Goal: Book appointment/travel/reservation

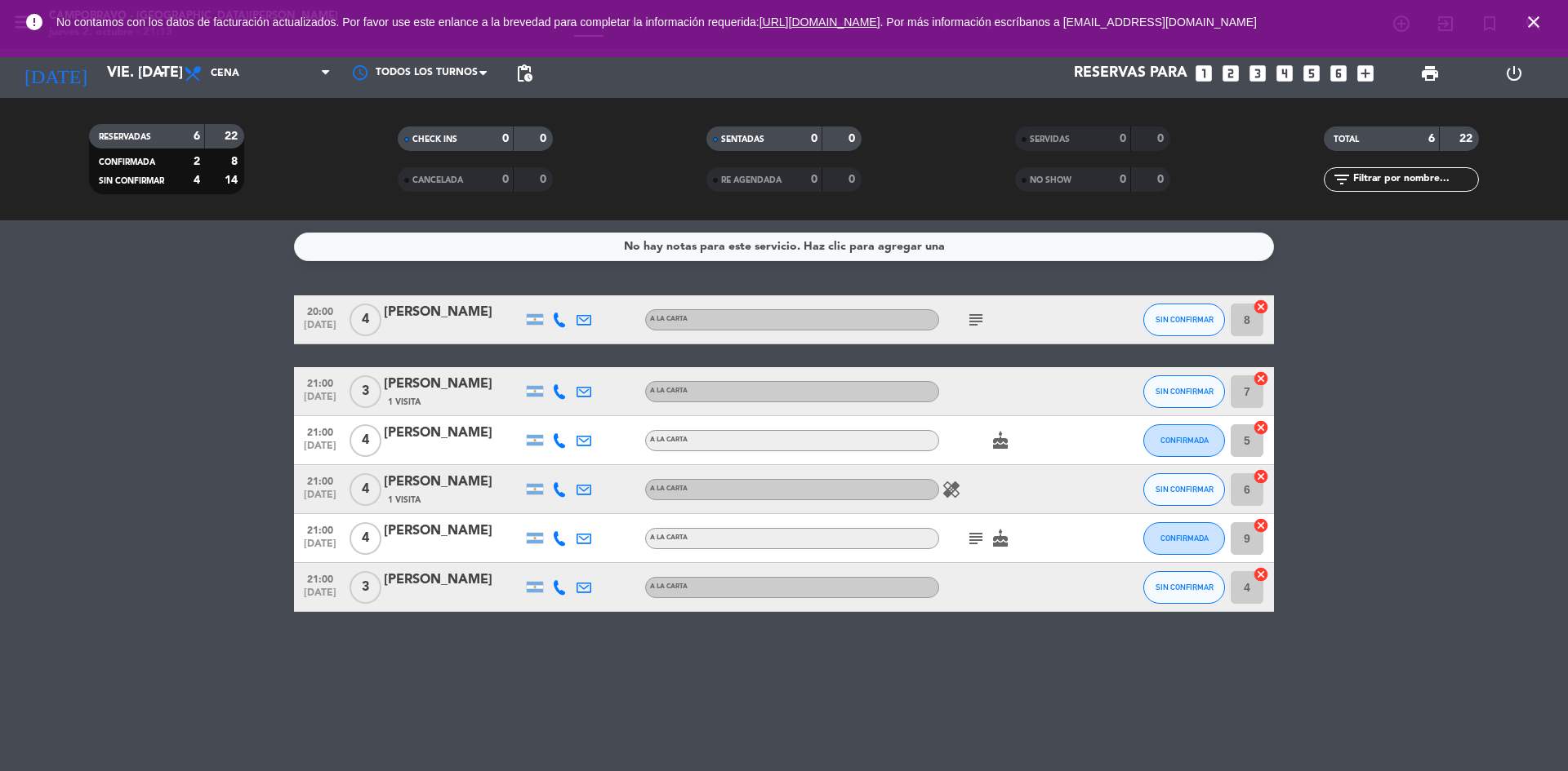
click at [1237, 70] on icon "looks_two" at bounding box center [1231, 73] width 21 height 21
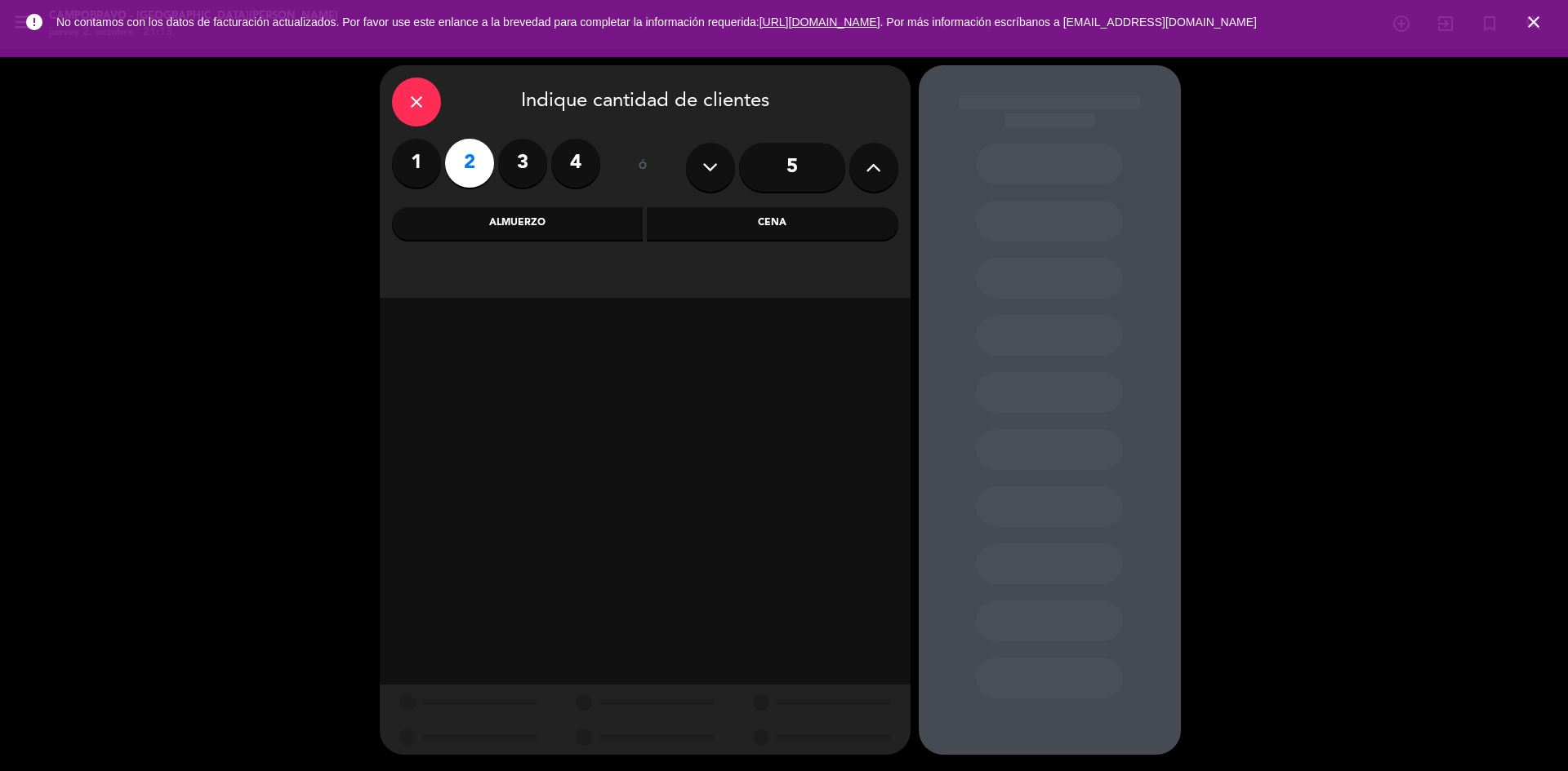
click at [827, 214] on div "Cena" at bounding box center [772, 223] width 251 height 33
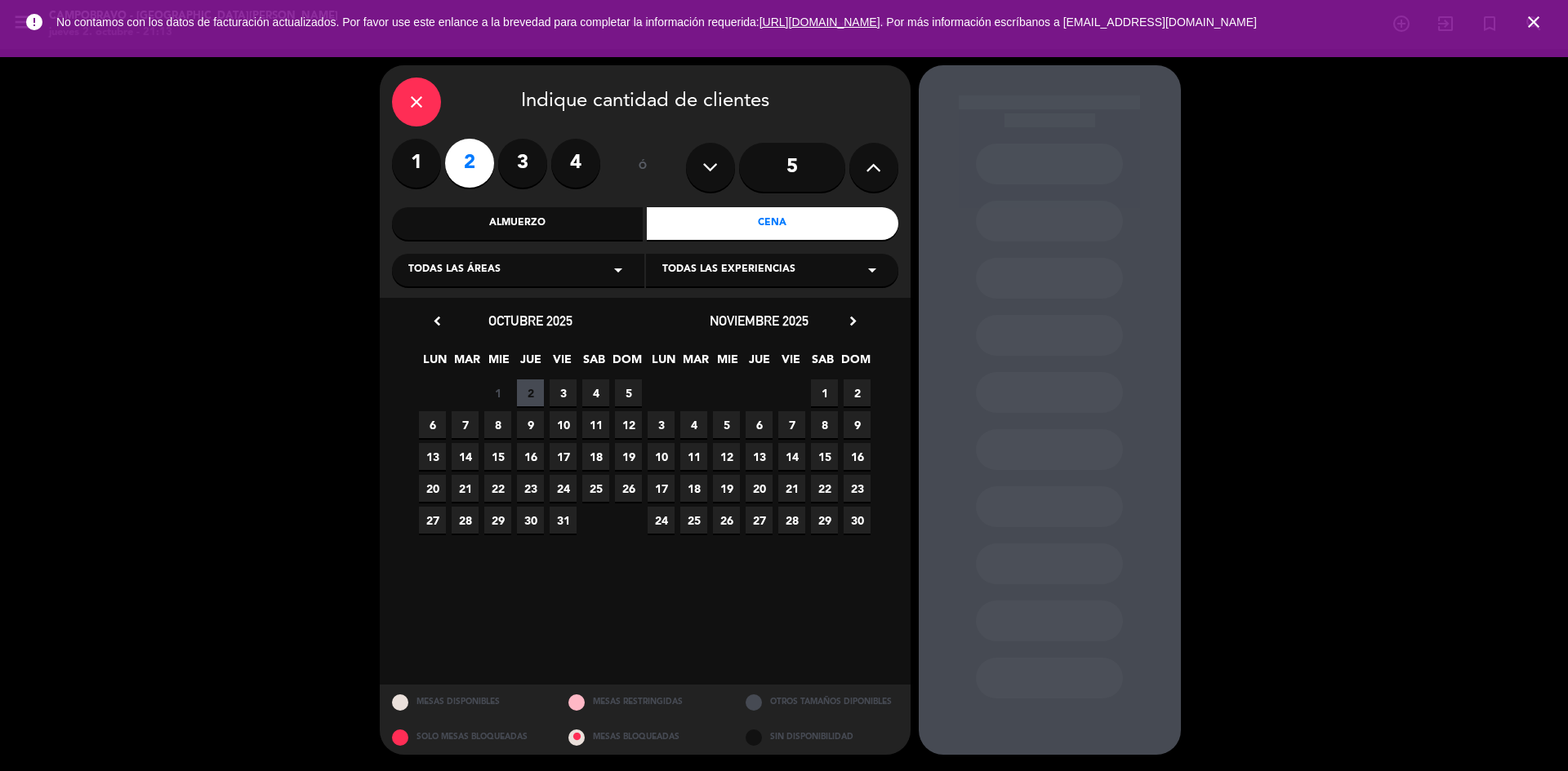
click at [601, 401] on span "4" at bounding box center [596, 393] width 27 height 27
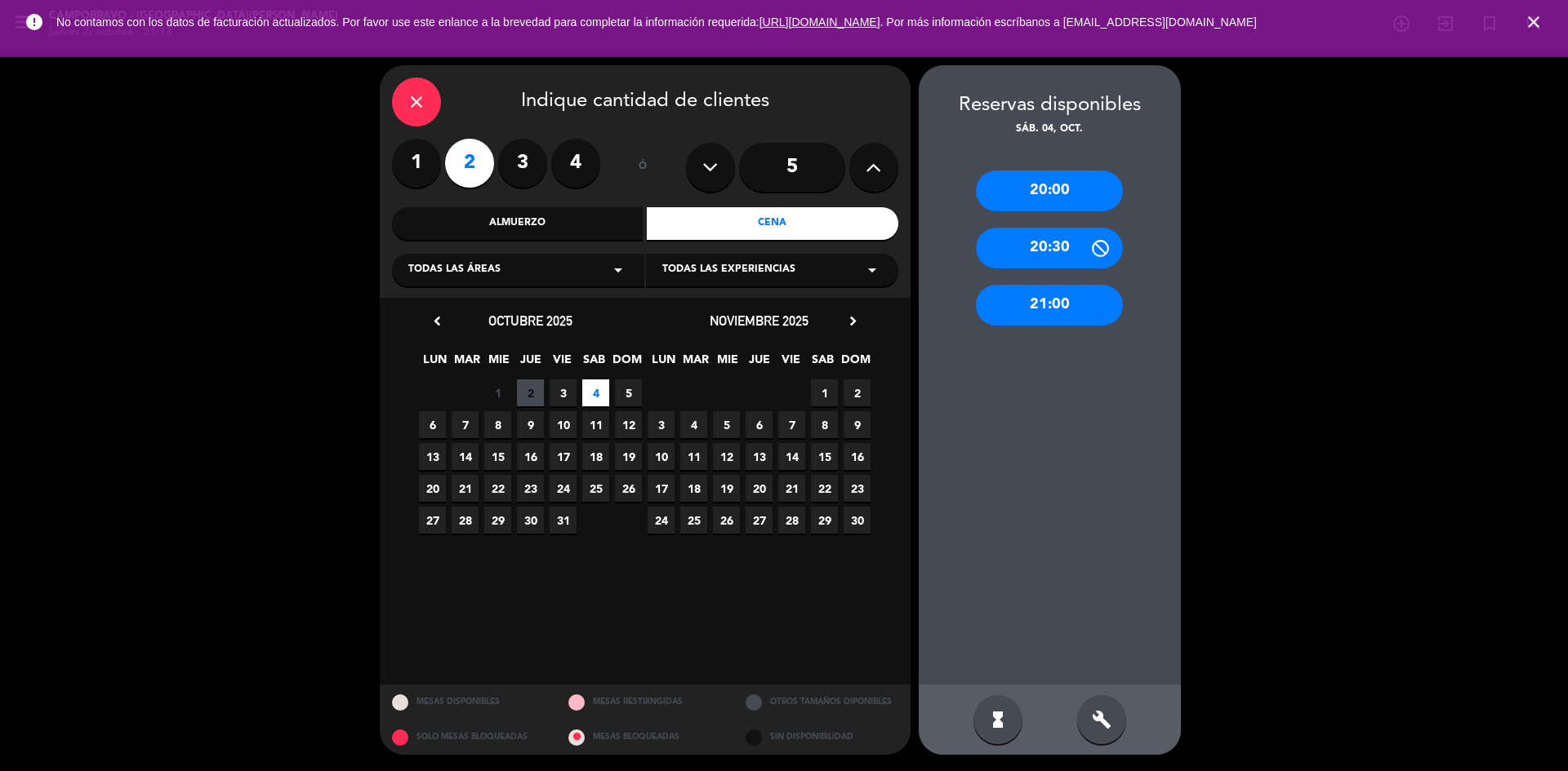
click at [1110, 694] on div "hourglass_full build" at bounding box center [1050, 720] width 262 height 70
click at [1106, 708] on div "build" at bounding box center [1101, 719] width 49 height 49
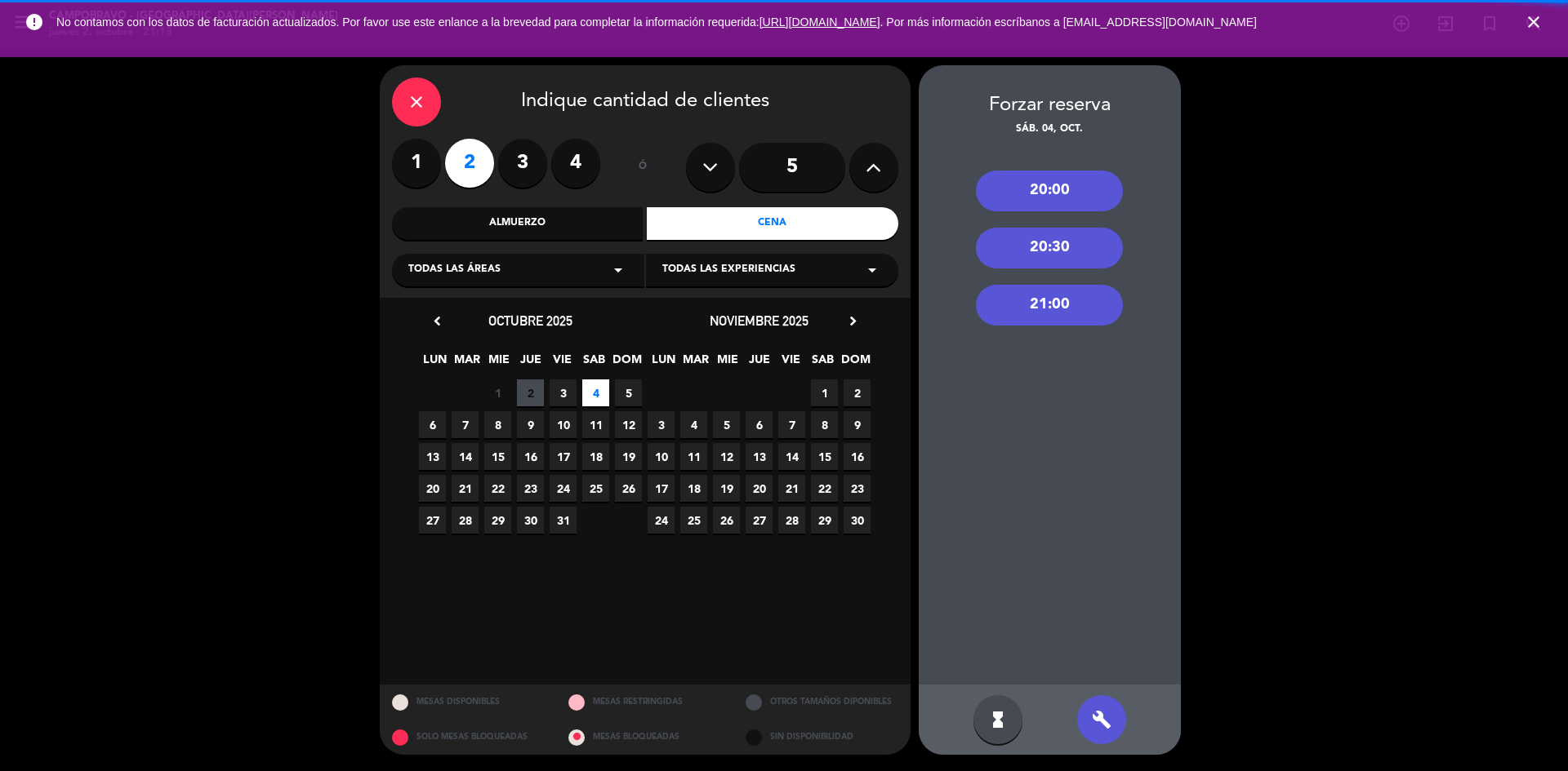
click at [1107, 312] on div "21:00" at bounding box center [1050, 305] width 147 height 41
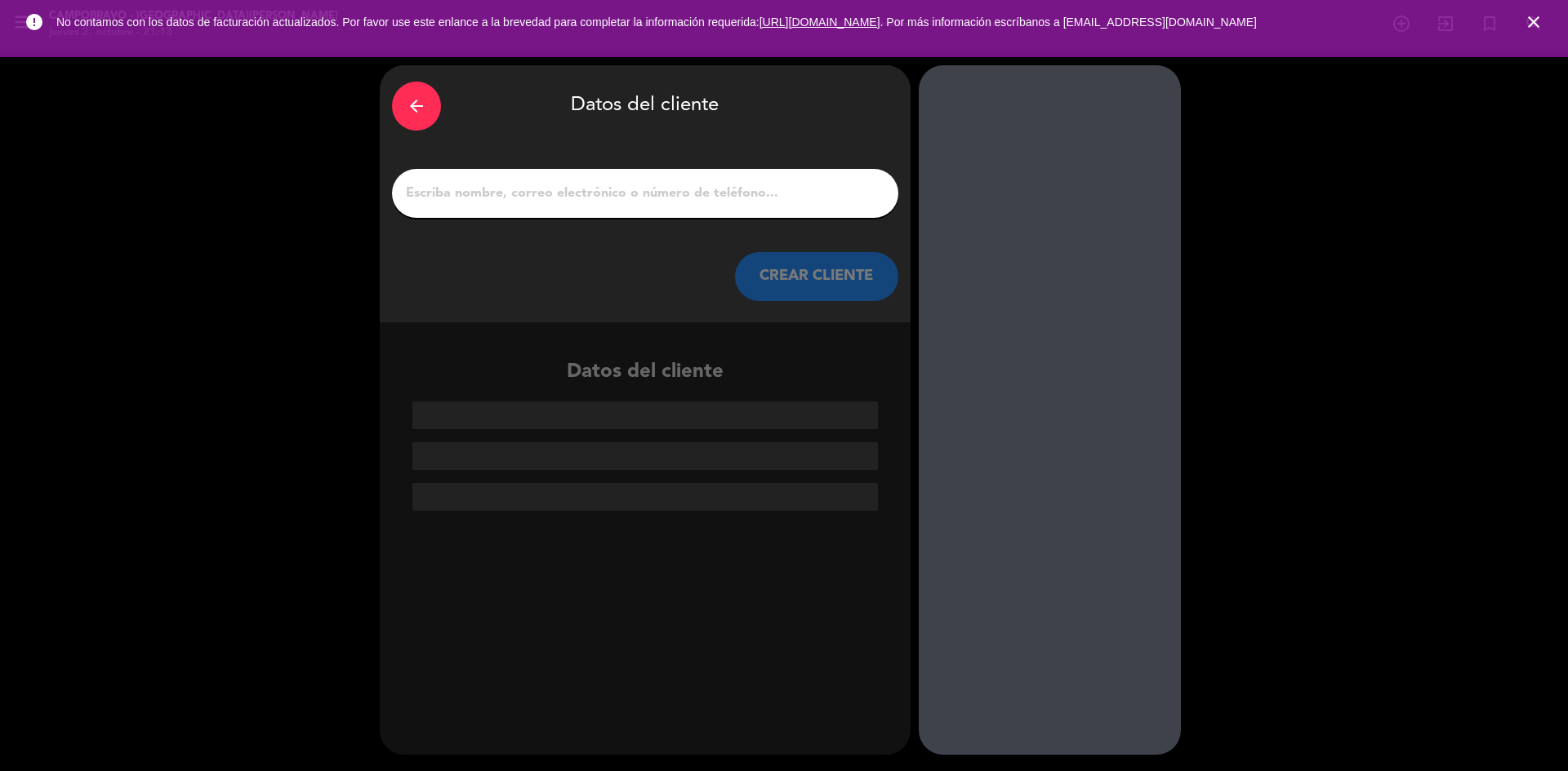
click at [555, 199] on input "1" at bounding box center [645, 193] width 482 height 23
paste input "[PERSON_NAME]"
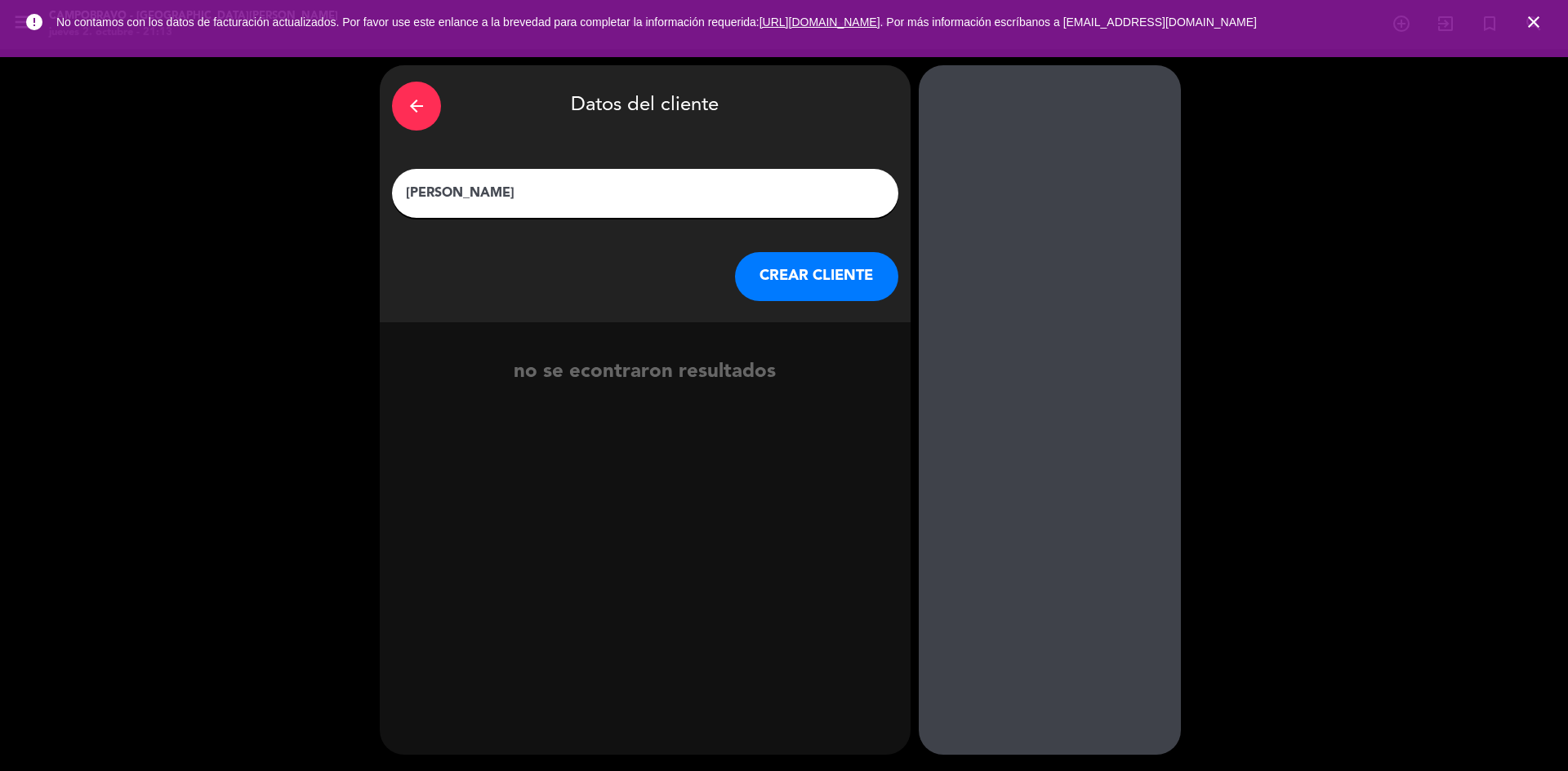
type input "[PERSON_NAME]"
click at [801, 279] on button "CREAR CLIENTE" at bounding box center [817, 276] width 164 height 49
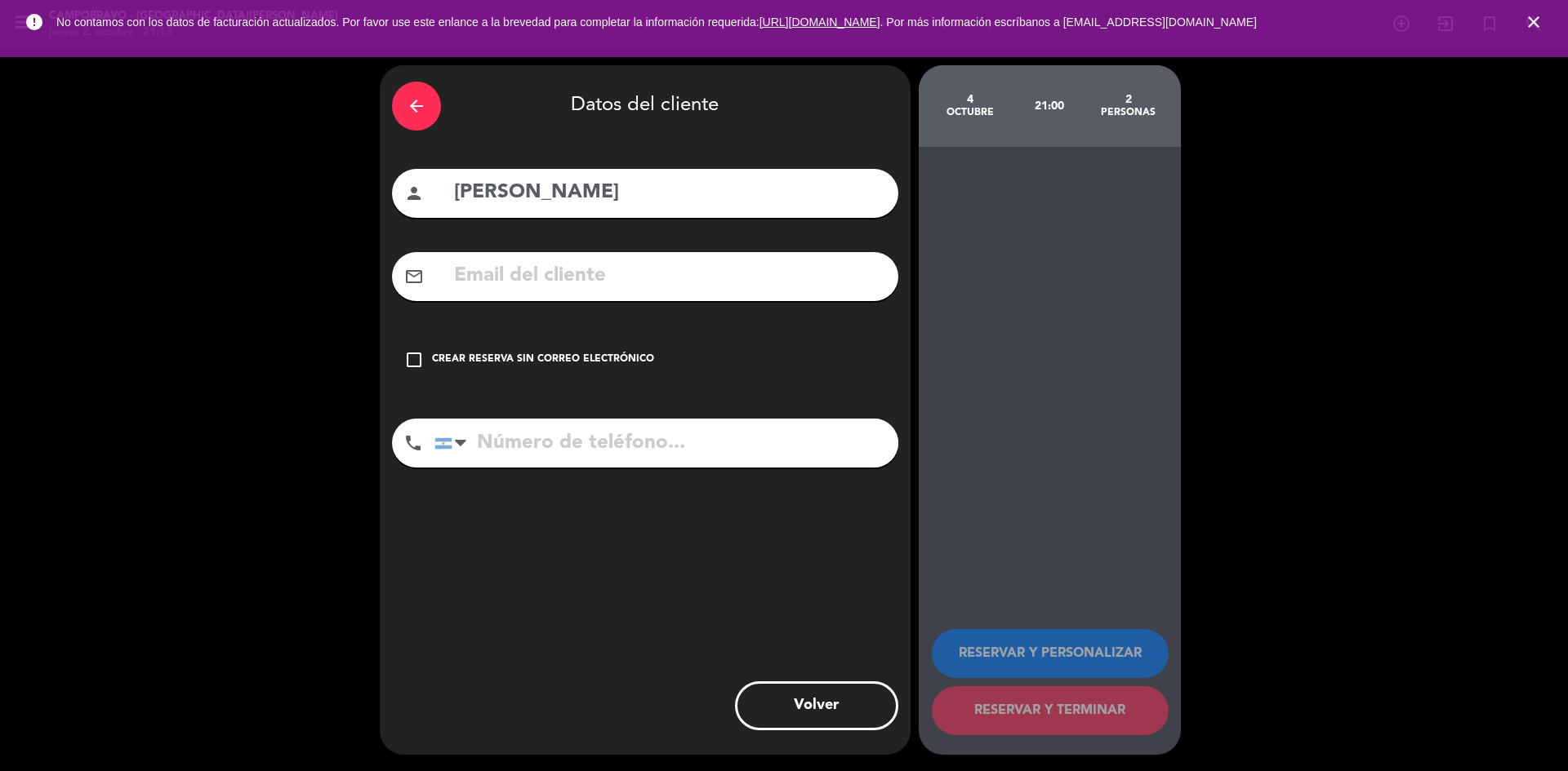
click at [395, 362] on div "check_box_outline_blank Crear reserva sin correo electrónico" at bounding box center [645, 360] width 507 height 49
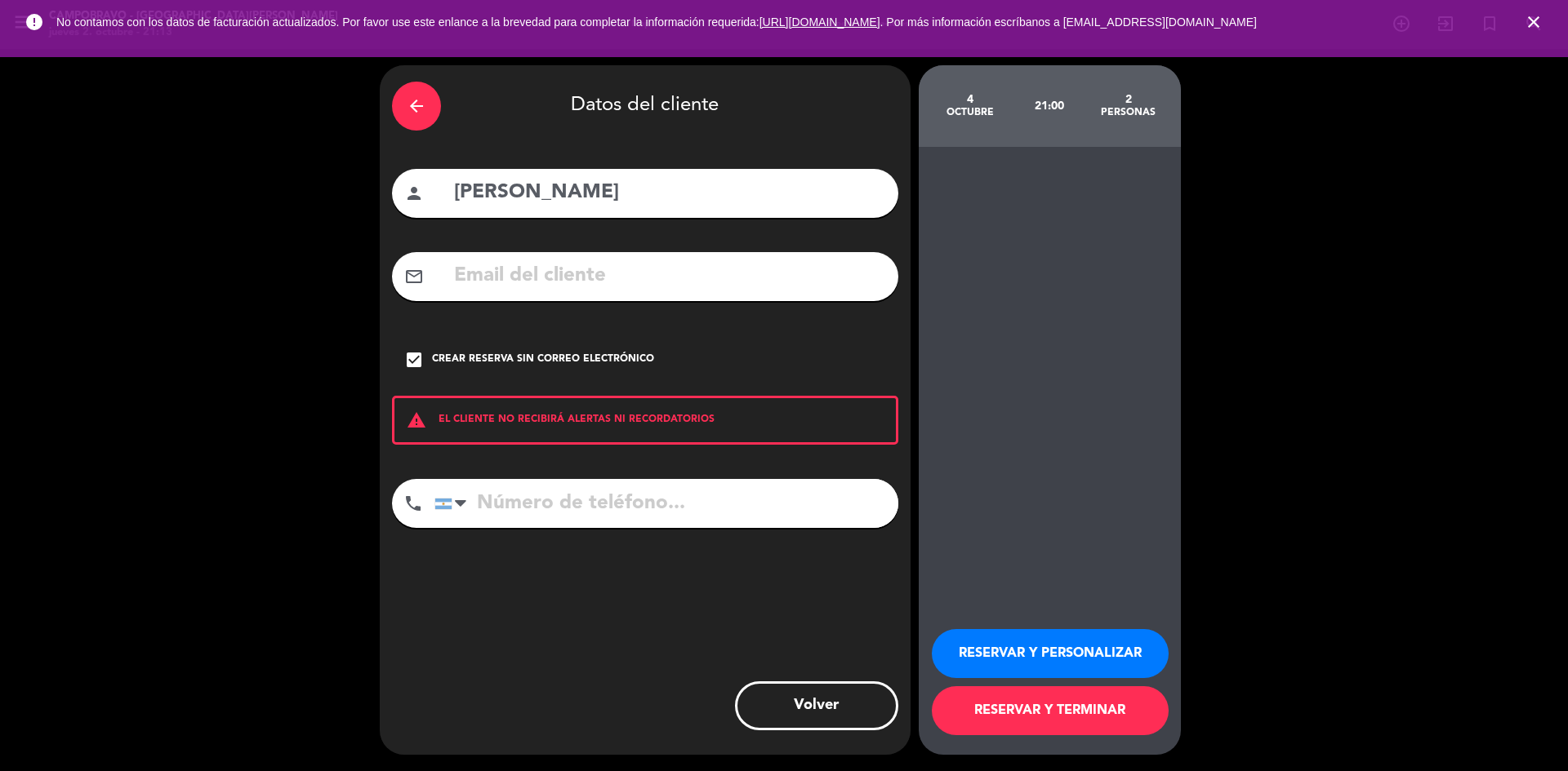
click at [561, 512] on input "tel" at bounding box center [666, 503] width 464 height 49
paste input "[PHONE_NUMBER]"
type input "[PHONE_NUMBER]"
click at [1006, 703] on button "RESERVAR Y TERMINAR" at bounding box center [1050, 711] width 237 height 49
